Goal: Information Seeking & Learning: Learn about a topic

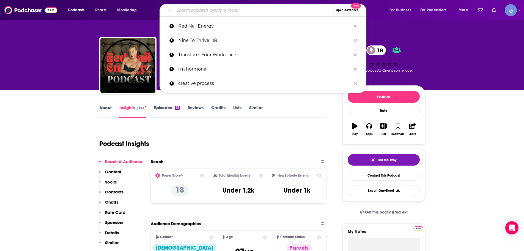
click at [231, 9] on input "Search podcasts, credits, & more..." at bounding box center [254, 10] width 159 height 9
type input "From Betrayal To Breakthrough"
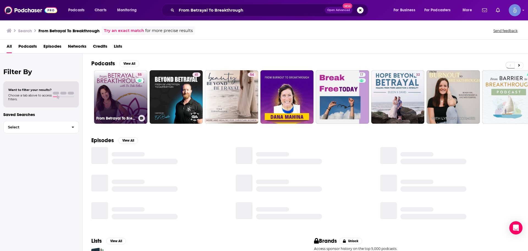
click at [130, 88] on link "55 From Betrayal To Breakthrough" at bounding box center [120, 96] width 53 height 53
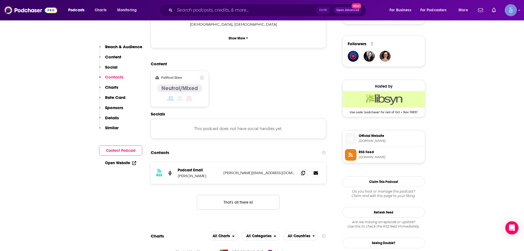
scroll to position [385, 0]
